Goal: Information Seeking & Learning: Understand process/instructions

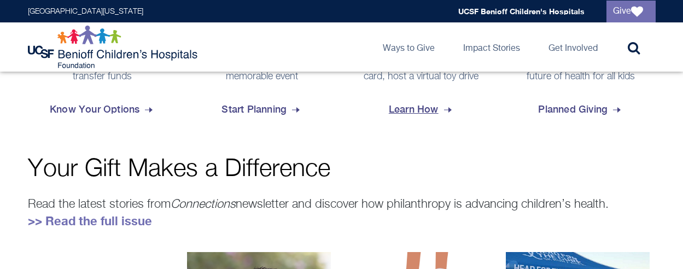
scroll to position [602, 0]
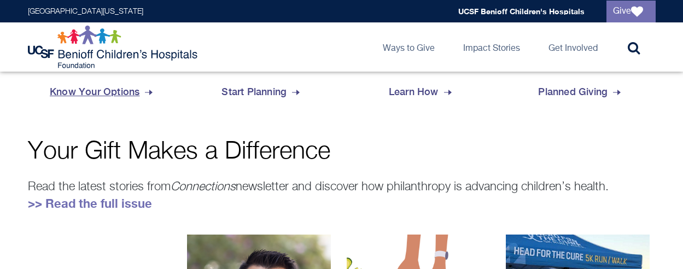
click at [137, 91] on span "Know Your Options" at bounding box center [102, 92] width 105 height 30
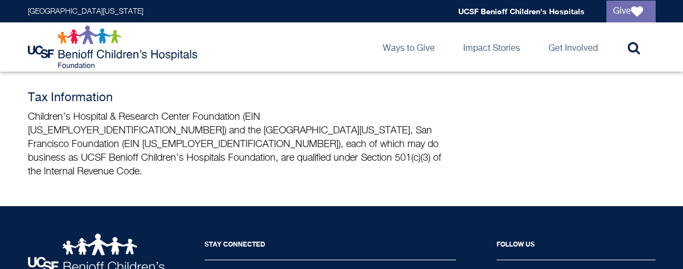
scroll to position [984, 0]
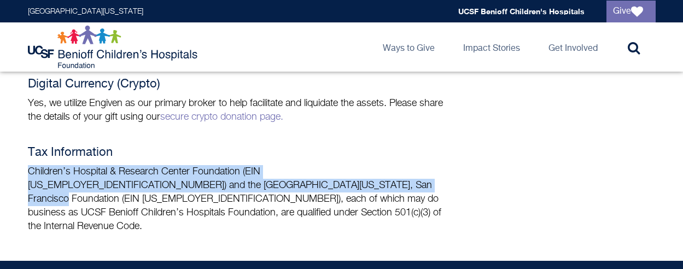
drag, startPoint x: 261, startPoint y: 147, endPoint x: 1, endPoint y: 130, distance: 261.4
copy p "Children’s Hospital & Research Center Foundation (EIN [US_EMPLOYER_IDENTIFICATI…"
